Goal: Information Seeking & Learning: Learn about a topic

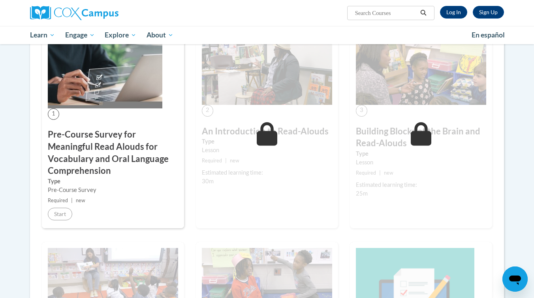
scroll to position [197, 0]
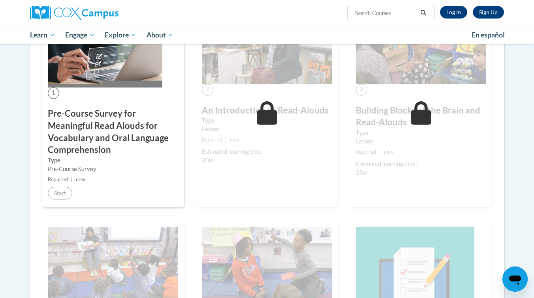
click at [239, 129] on div "Lesson" at bounding box center [267, 129] width 130 height 9
drag, startPoint x: 452, startPoint y: 11, endPoint x: 449, endPoint y: 21, distance: 10.5
click at [452, 11] on link "Log In" at bounding box center [453, 12] width 27 height 13
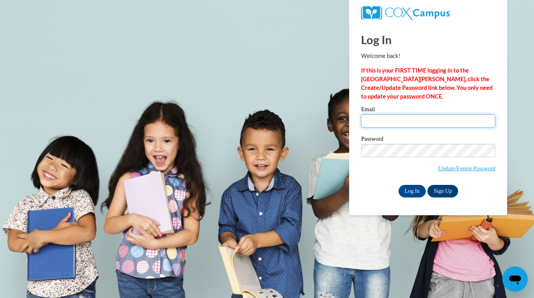
click at [416, 122] on input "Email" at bounding box center [428, 120] width 134 height 13
type input "kenya.weary@faulkner.edu"
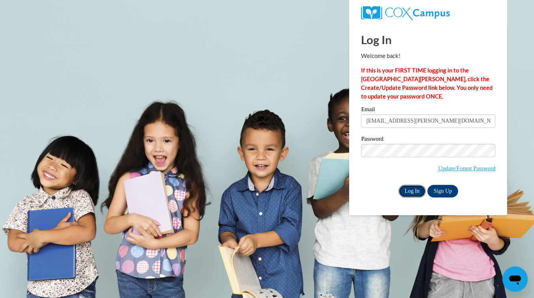
click at [410, 193] on input "Log In" at bounding box center [412, 191] width 28 height 13
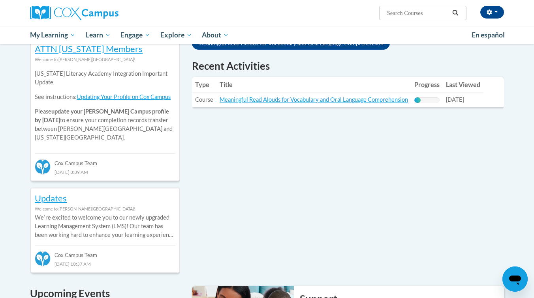
scroll to position [272, 0]
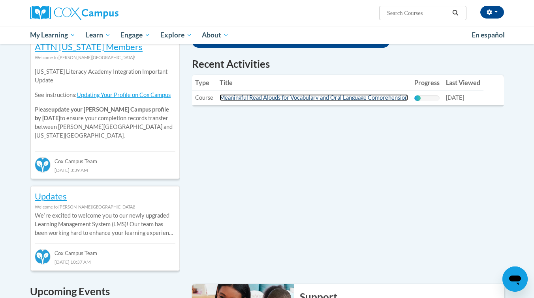
click at [348, 97] on link "Meaningful Read Alouds for Vocabulary and Oral Language Comprehension" at bounding box center [313, 97] width 188 height 7
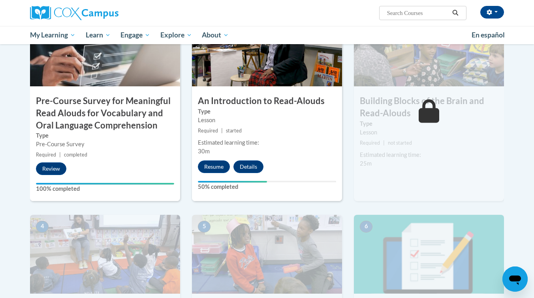
scroll to position [219, 0]
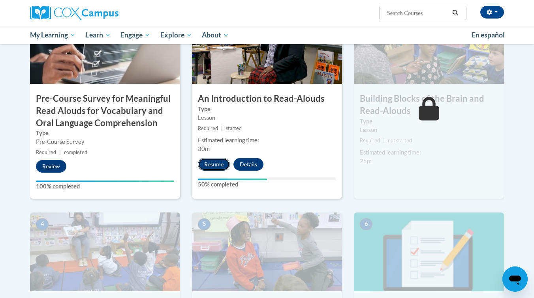
click at [214, 162] on button "Resume" at bounding box center [214, 164] width 32 height 13
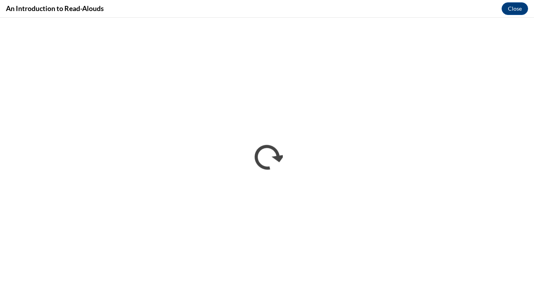
scroll to position [0, 0]
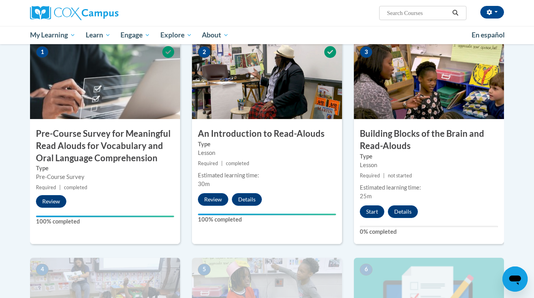
scroll to position [179, 0]
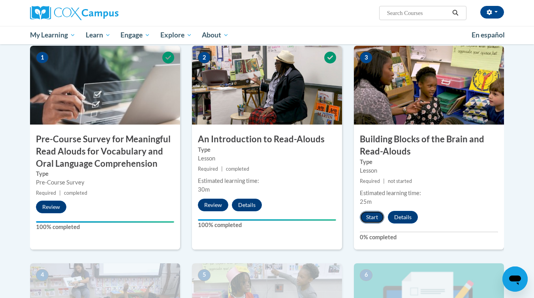
click at [371, 213] on button "Start" at bounding box center [372, 217] width 24 height 13
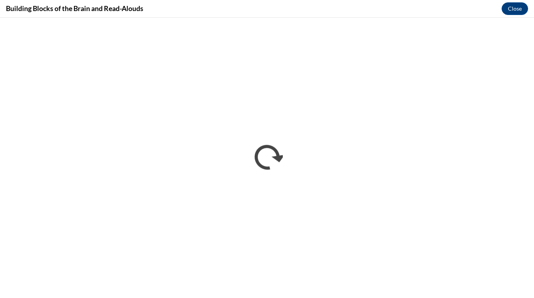
scroll to position [0, 0]
